Goal: Find specific page/section: Find specific page/section

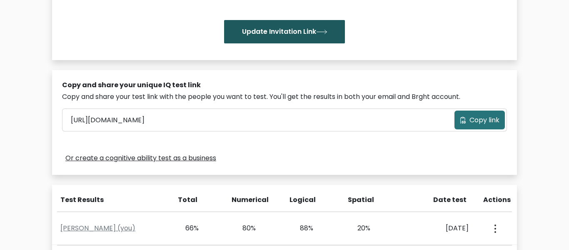
scroll to position [305, 0]
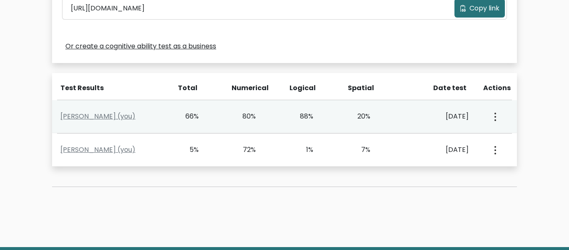
click at [496, 116] on circle "button" at bounding box center [496, 117] width 2 height 2
click at [493, 115] on button "button" at bounding box center [494, 116] width 7 height 26
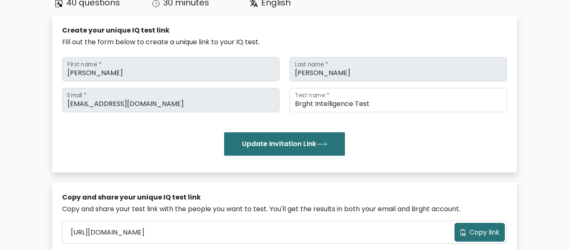
scroll to position [75, 0]
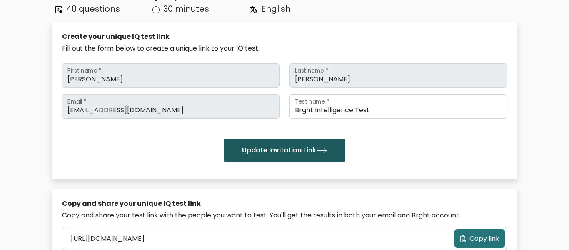
click at [326, 157] on button "Update Invitation Link" at bounding box center [284, 149] width 121 height 23
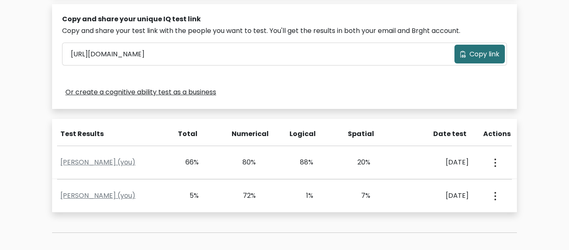
scroll to position [264, 0]
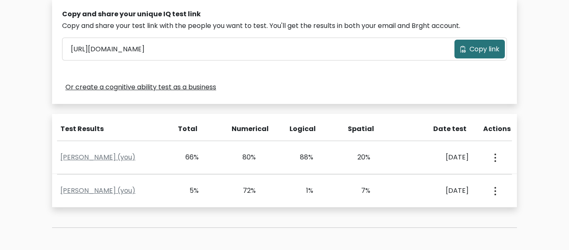
click at [194, 153] on div "66%" at bounding box center [187, 157] width 24 height 10
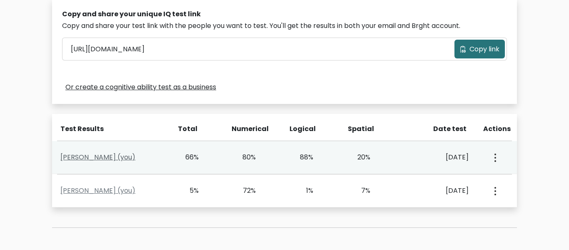
click at [119, 158] on link "[PERSON_NAME] (you)" at bounding box center [97, 157] width 75 height 10
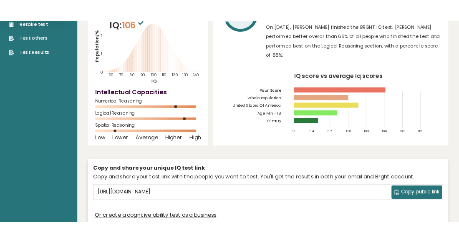
scroll to position [74, 0]
